Goal: Information Seeking & Learning: Learn about a topic

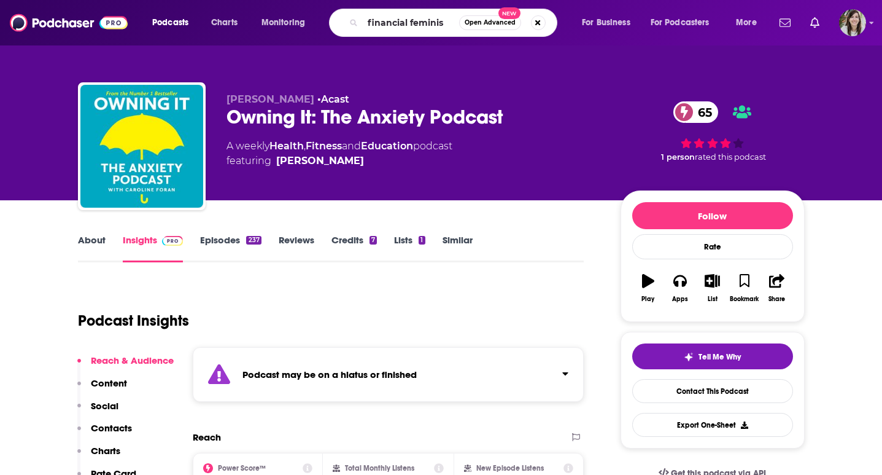
type input "financial feminist"
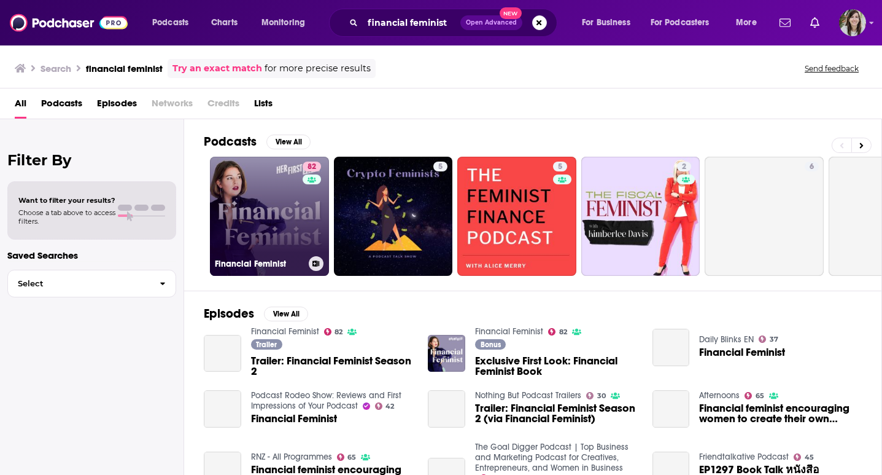
click at [286, 206] on link "82 Financial Feminist" at bounding box center [269, 216] width 119 height 119
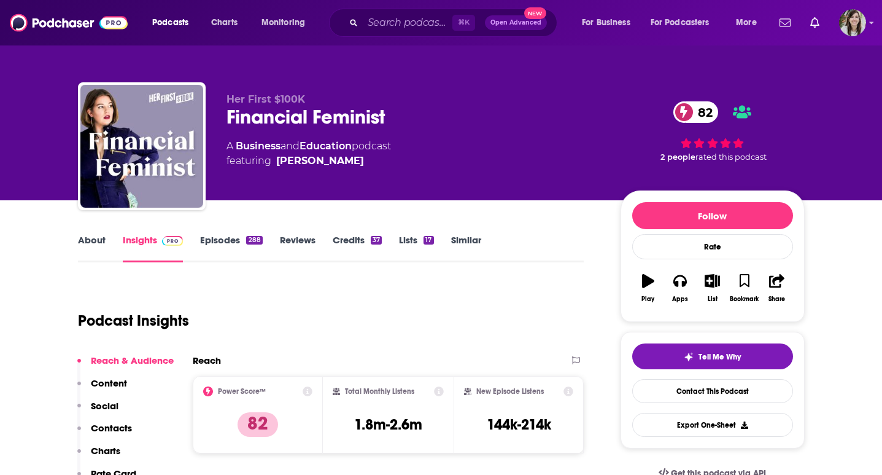
click at [23, 200] on div "Her First $100K Financial Feminist 82 A Business and Education podcast featurin…" at bounding box center [441, 100] width 882 height 200
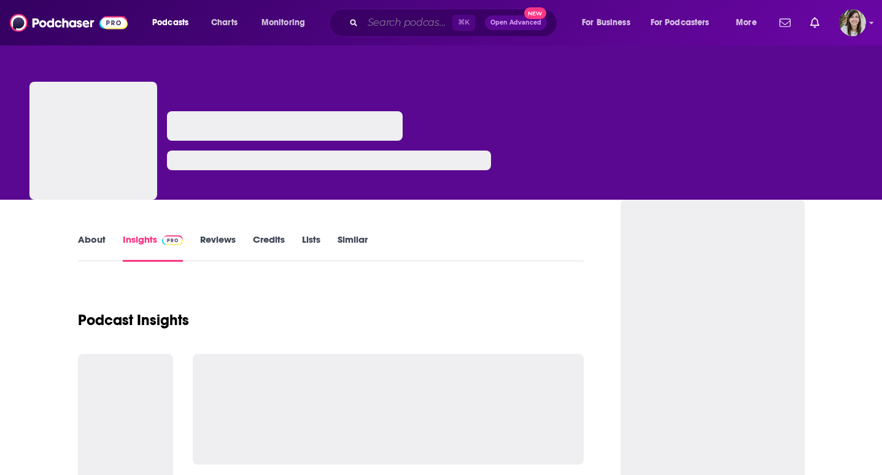
click at [391, 15] on input "Search podcasts, credits, & more..." at bounding box center [408, 23] width 90 height 20
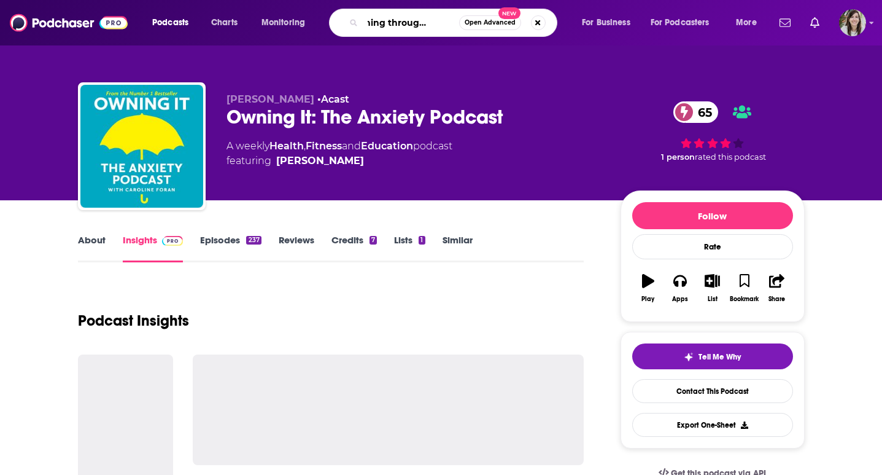
type input "teaching through emotions"
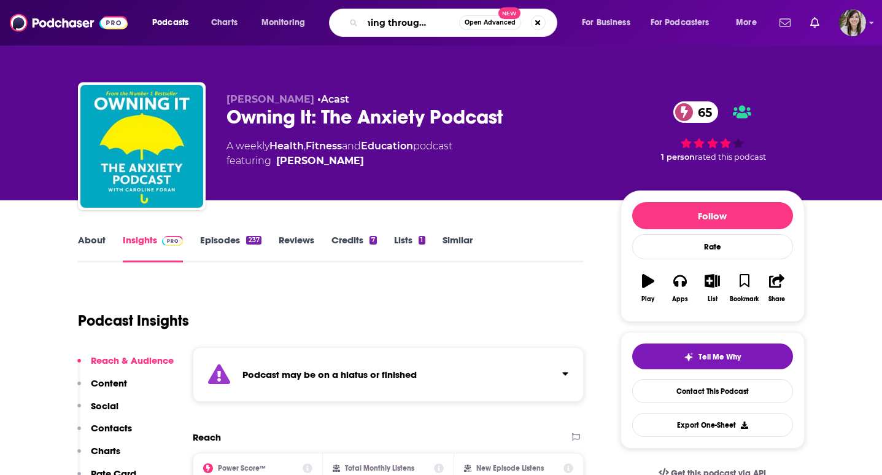
scroll to position [0, 39]
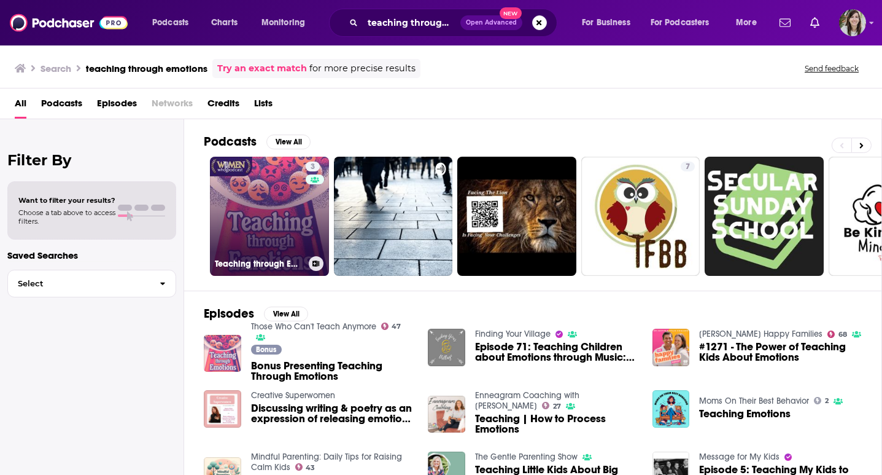
click at [252, 238] on link "3 Teaching through Emotions" at bounding box center [269, 216] width 119 height 119
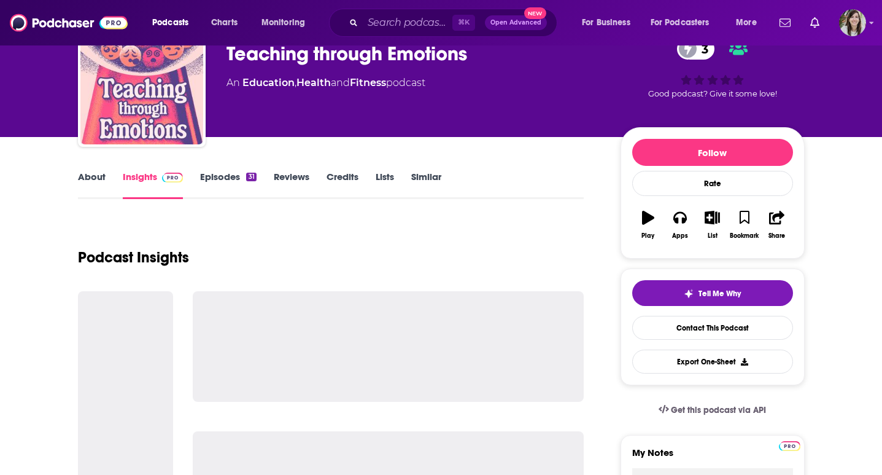
scroll to position [71, 0]
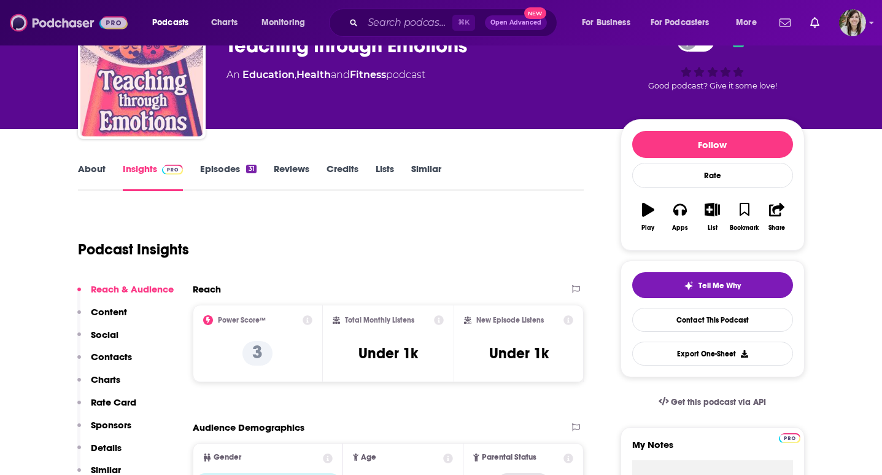
click at [56, 18] on img at bounding box center [69, 22] width 118 height 23
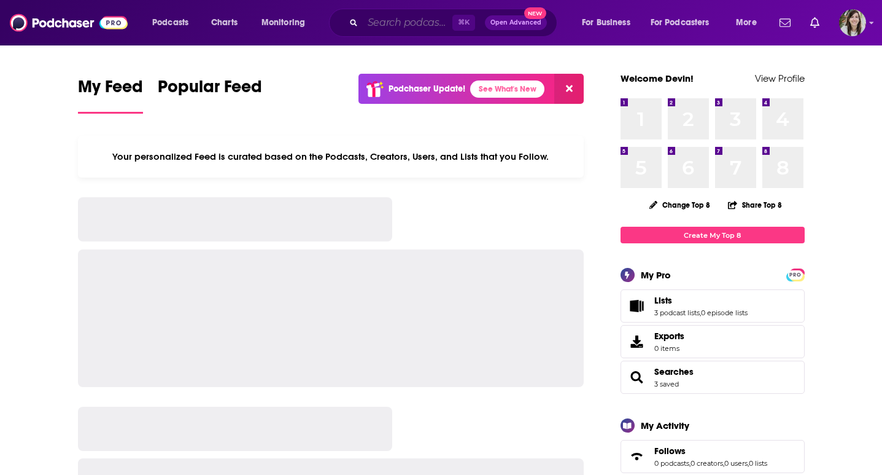
click at [441, 18] on input "Search podcasts, credits, & more..." at bounding box center [408, 23] width 90 height 20
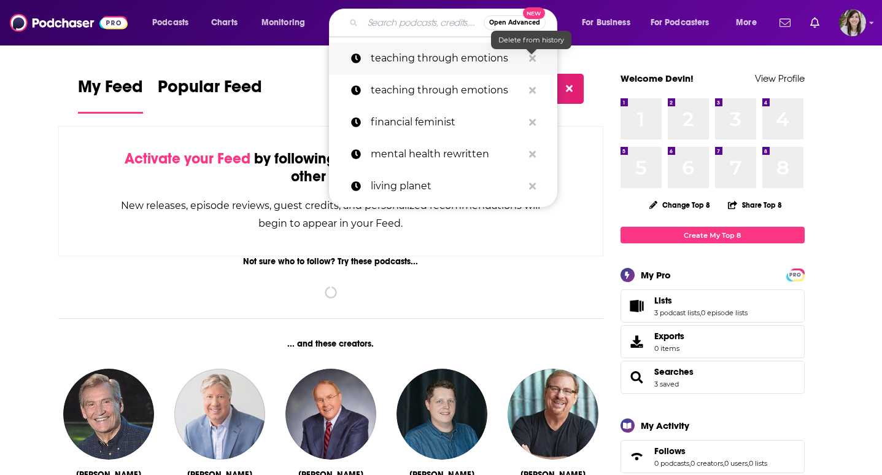
click at [534, 59] on icon "Search podcasts, credits, & more..." at bounding box center [532, 58] width 7 height 7
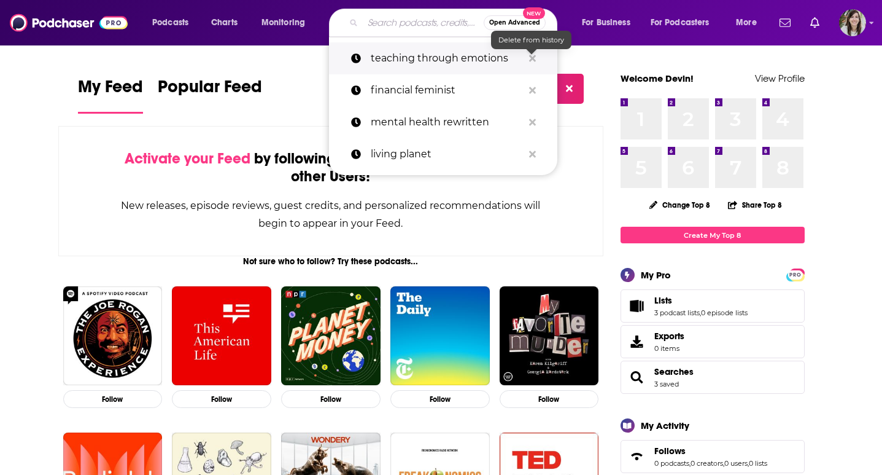
click at [532, 59] on icon "Search podcasts, credits, & more..." at bounding box center [532, 58] width 7 height 7
